Goal: Transaction & Acquisition: Subscribe to service/newsletter

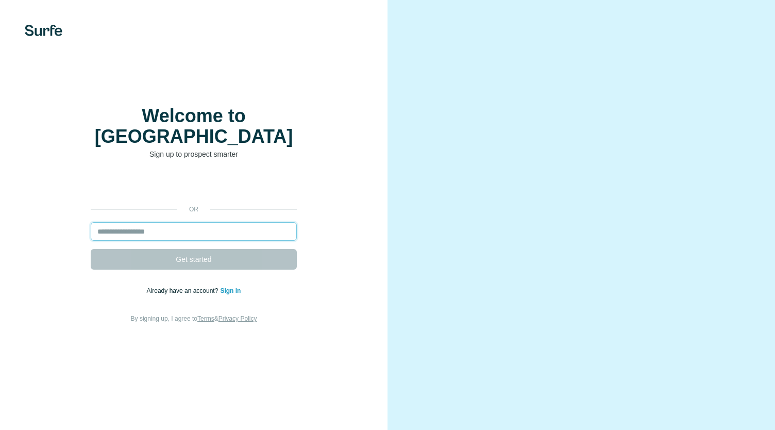
click at [212, 225] on input "email" at bounding box center [194, 231] width 206 height 19
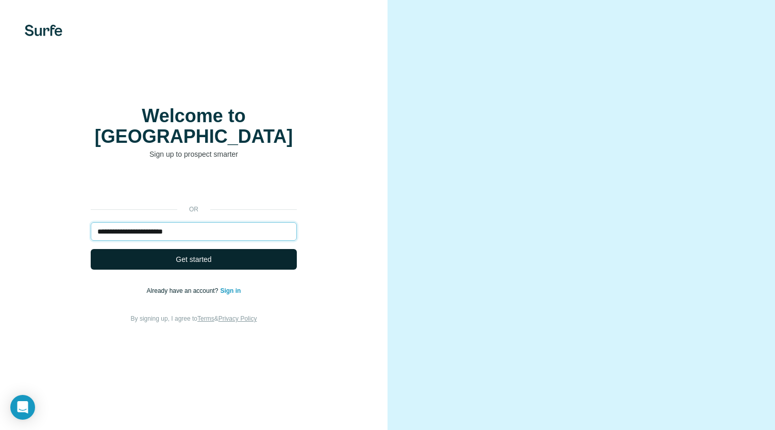
type input "**********"
click at [197, 254] on button "Get started" at bounding box center [194, 259] width 206 height 21
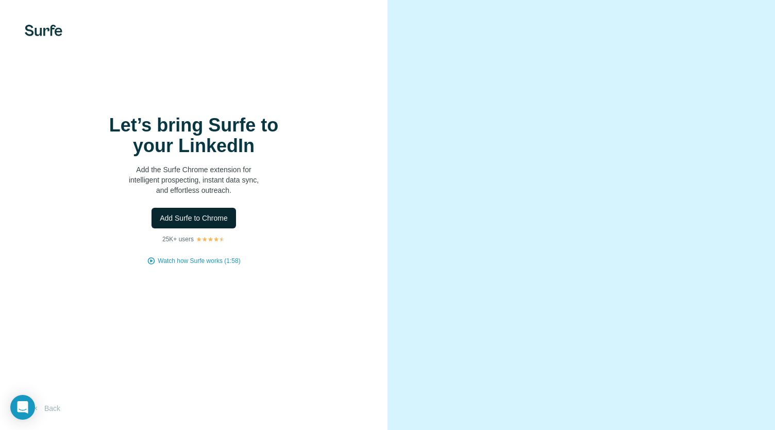
click at [221, 221] on span "Add Surfe to Chrome" at bounding box center [194, 218] width 68 height 10
